Goal: Check status: Check status

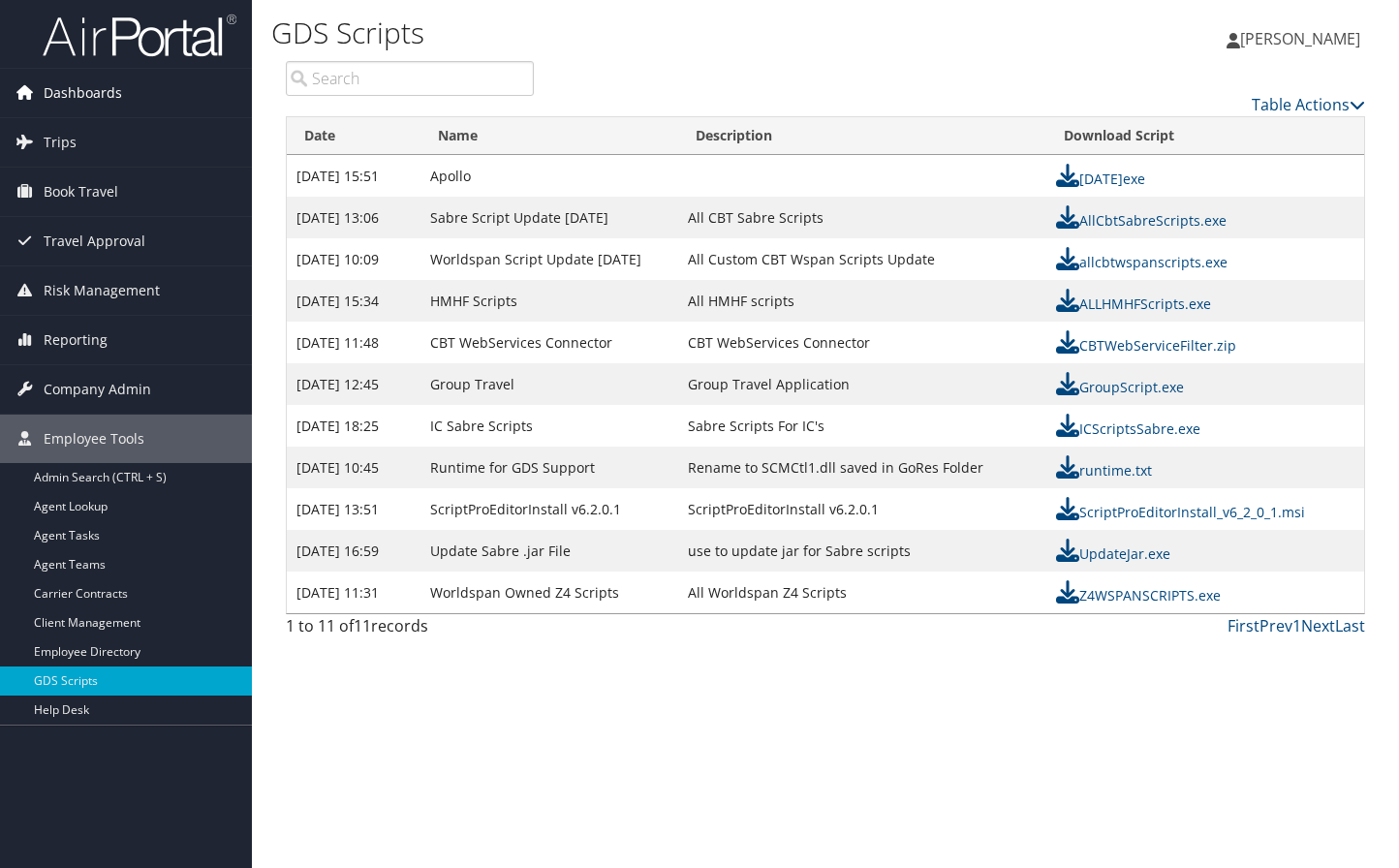
click at [99, 85] on span "Dashboards" at bounding box center [82, 92] width 78 height 49
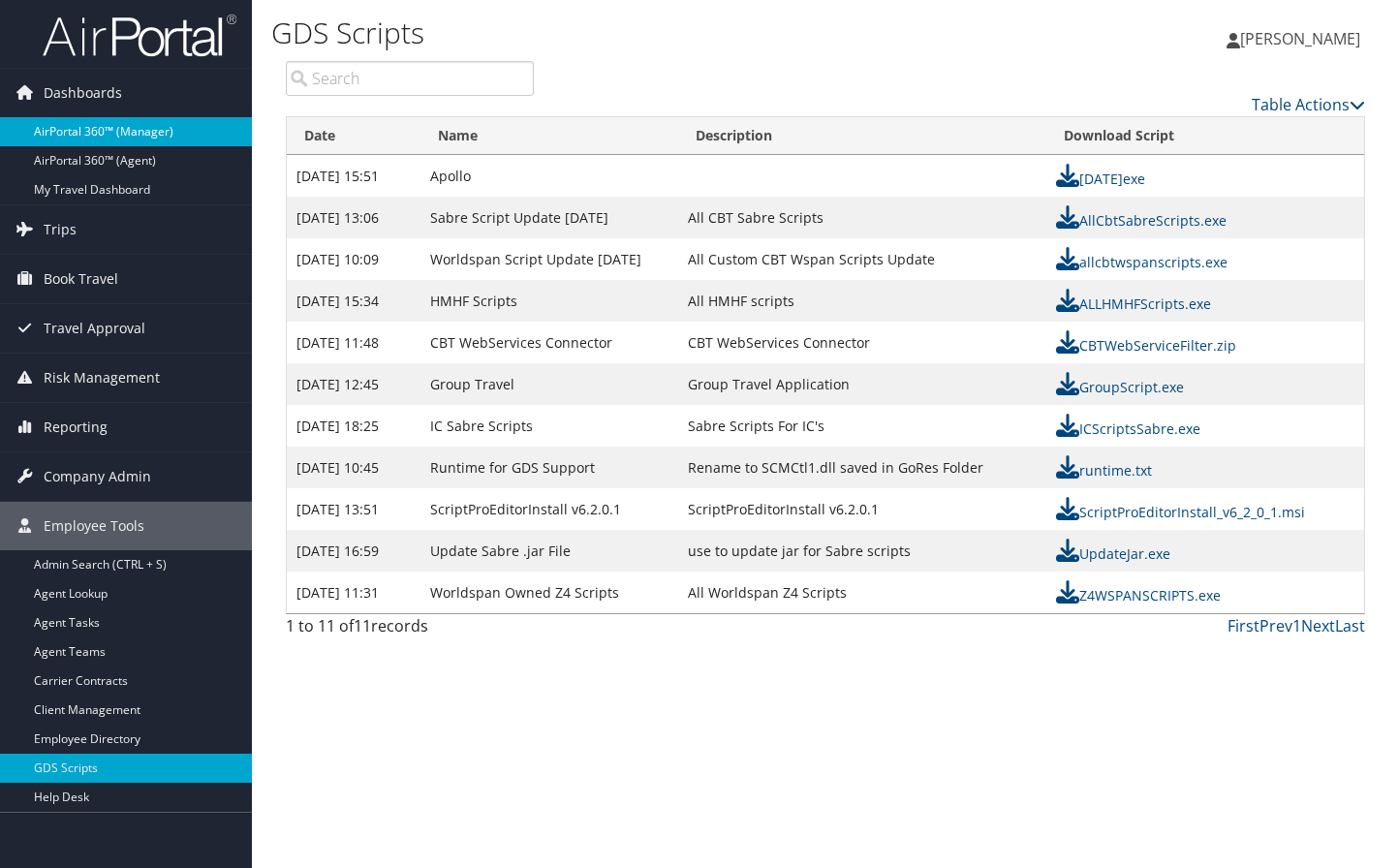
click at [115, 138] on link "AirPortal 360™ (Manager)" at bounding box center [126, 131] width 252 height 29
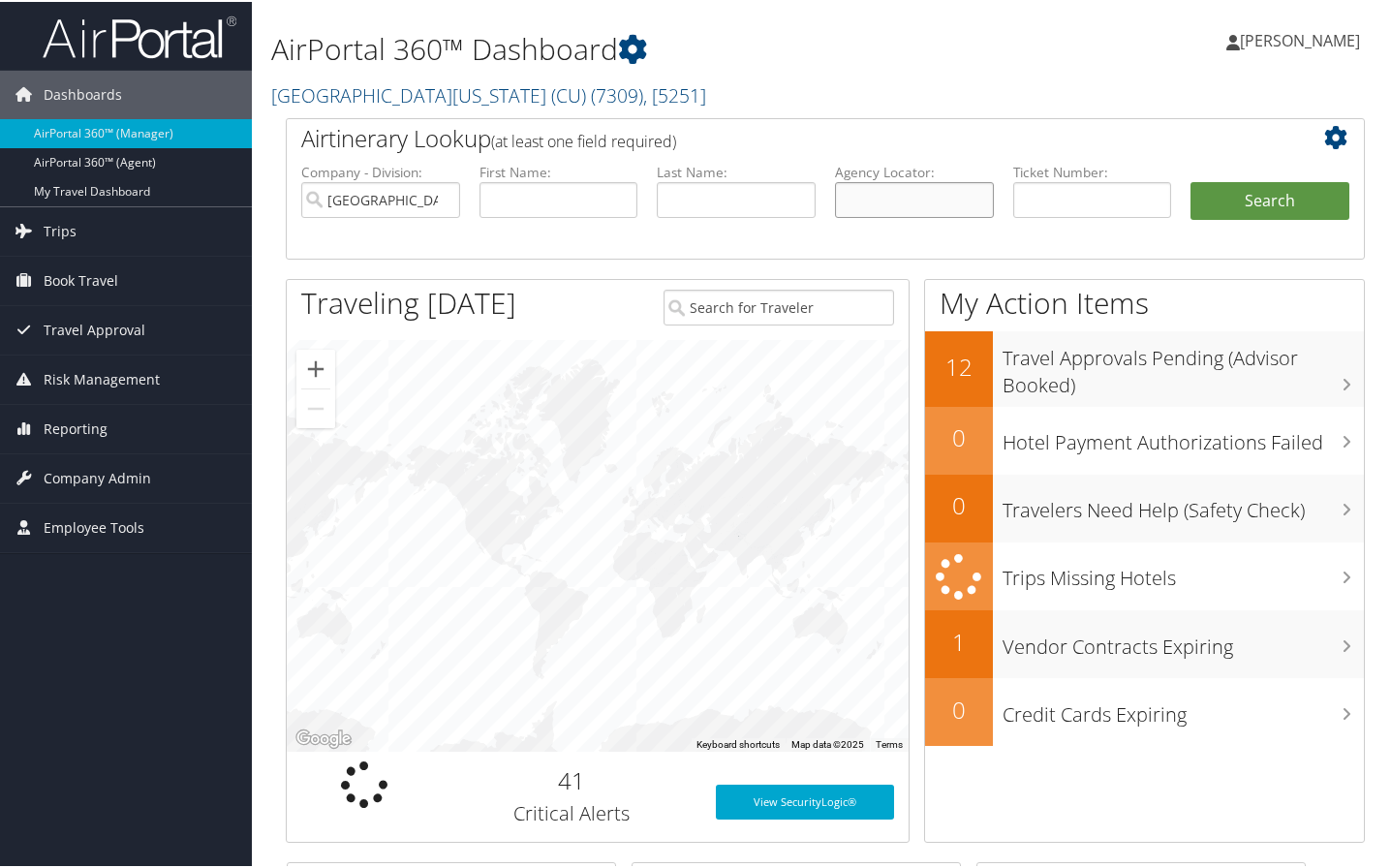
click at [945, 206] on input "text" at bounding box center [914, 198] width 159 height 36
type input "dg6hf1"
click at [1191, 180] on button "Search" at bounding box center [1270, 199] width 159 height 39
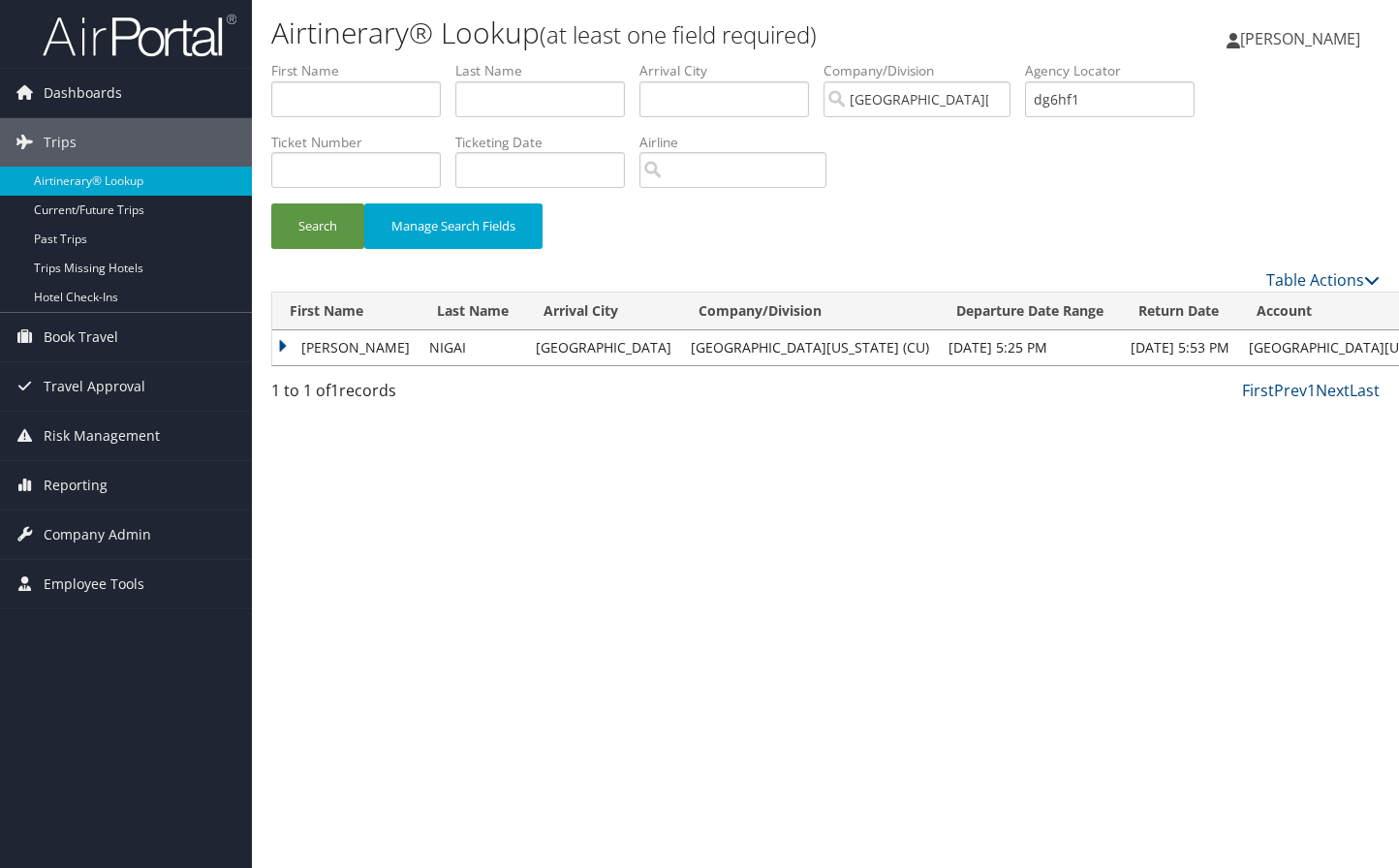
click at [305, 338] on td "SERGEY K" at bounding box center [346, 347] width 148 height 35
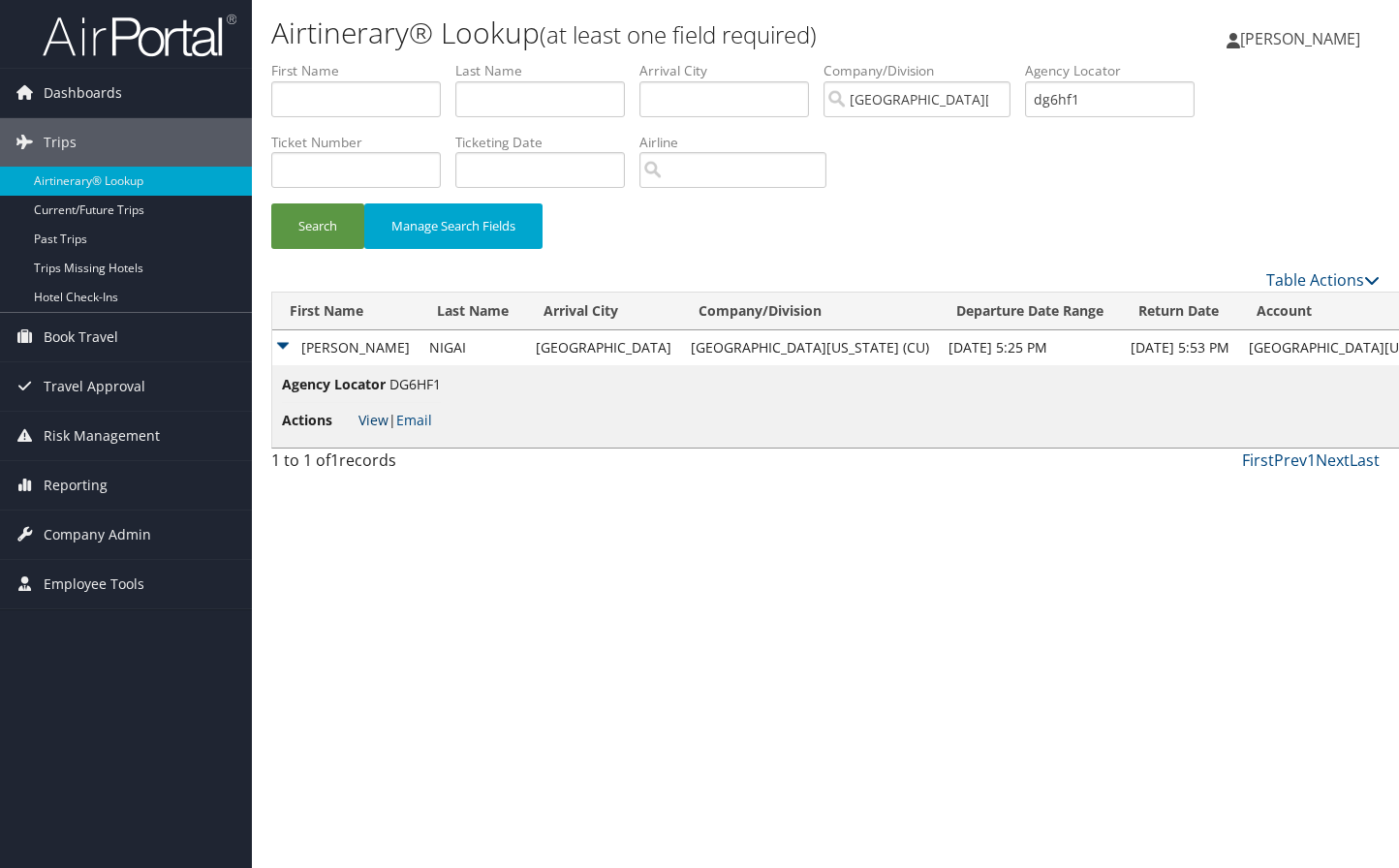
click at [377, 420] on link "View" at bounding box center [374, 420] width 30 height 19
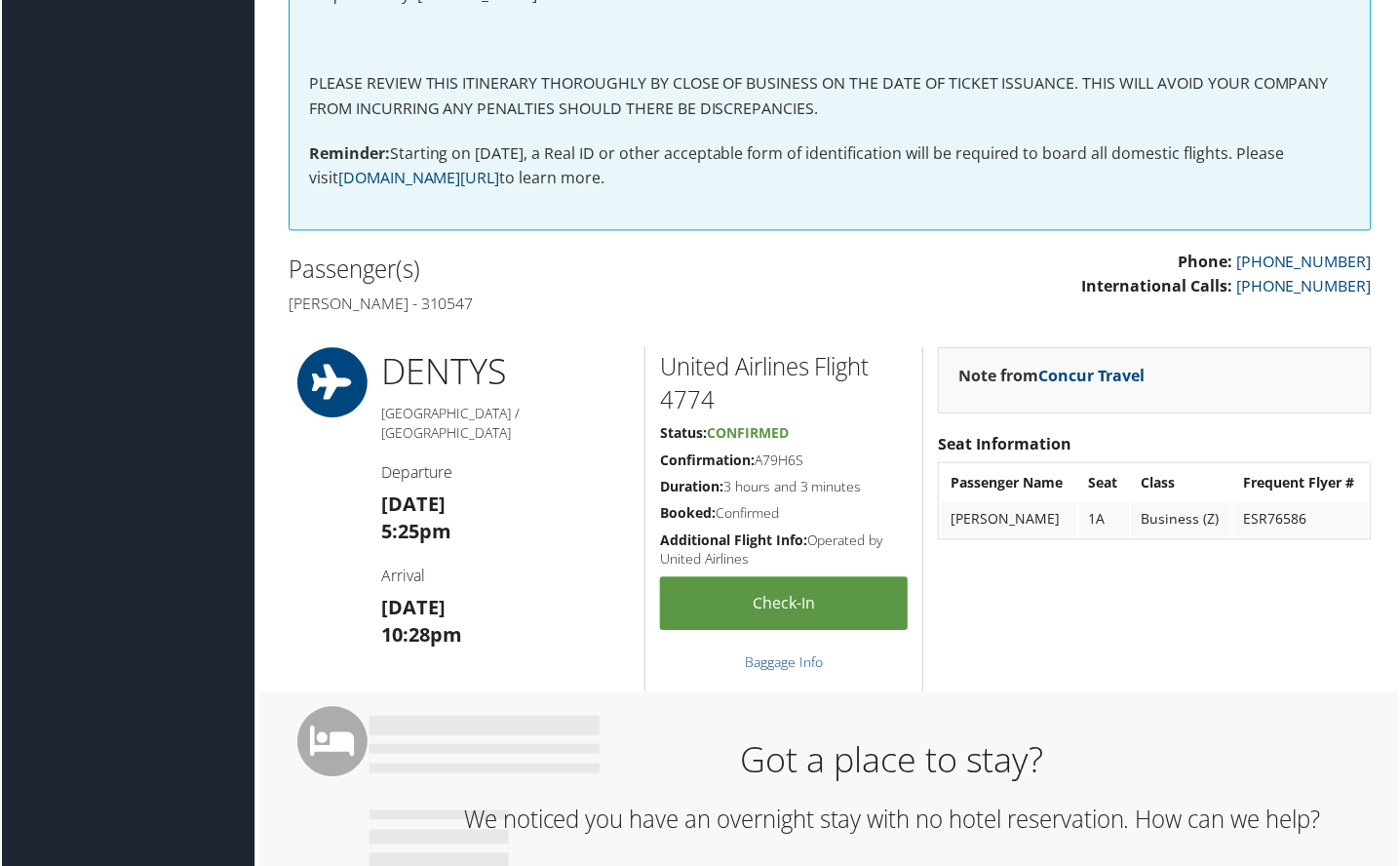
scroll to position [400, 0]
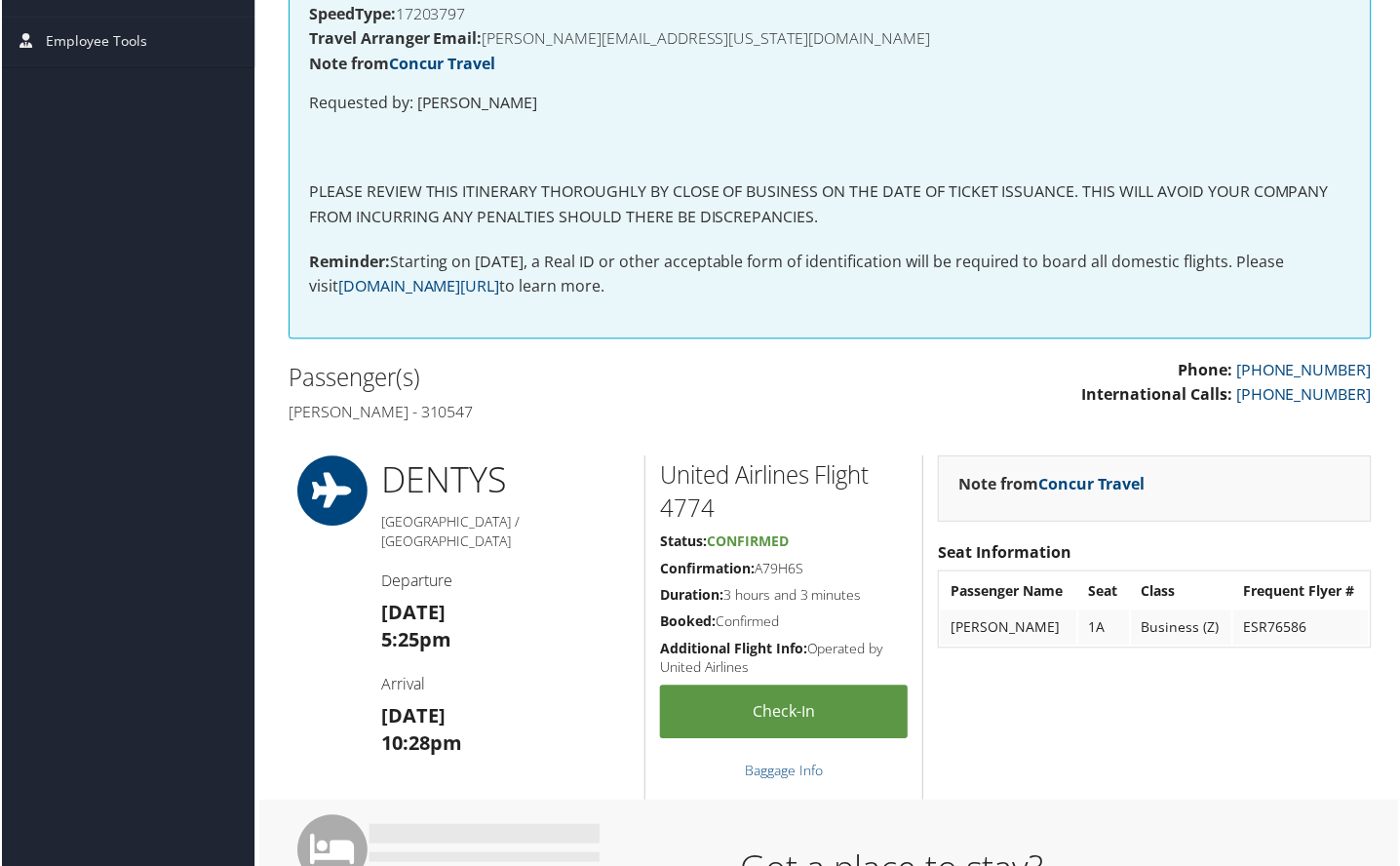
click at [1368, 723] on div "Note from Concur Travel Seat Information Passenger Name Seat Class Frequent Fly…" at bounding box center [1156, 631] width 465 height 345
